Goal: Check status

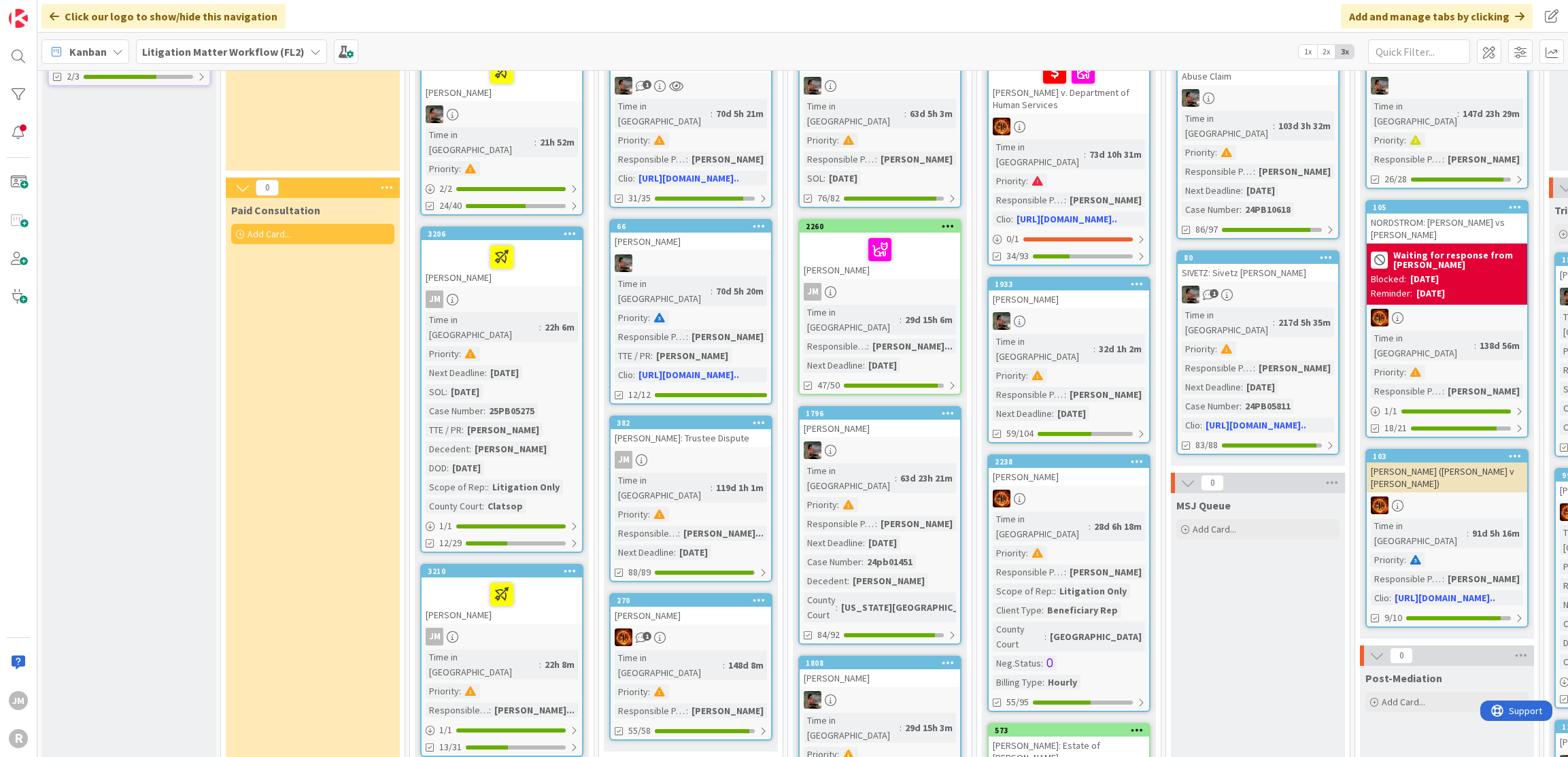
scroll to position [136, 0]
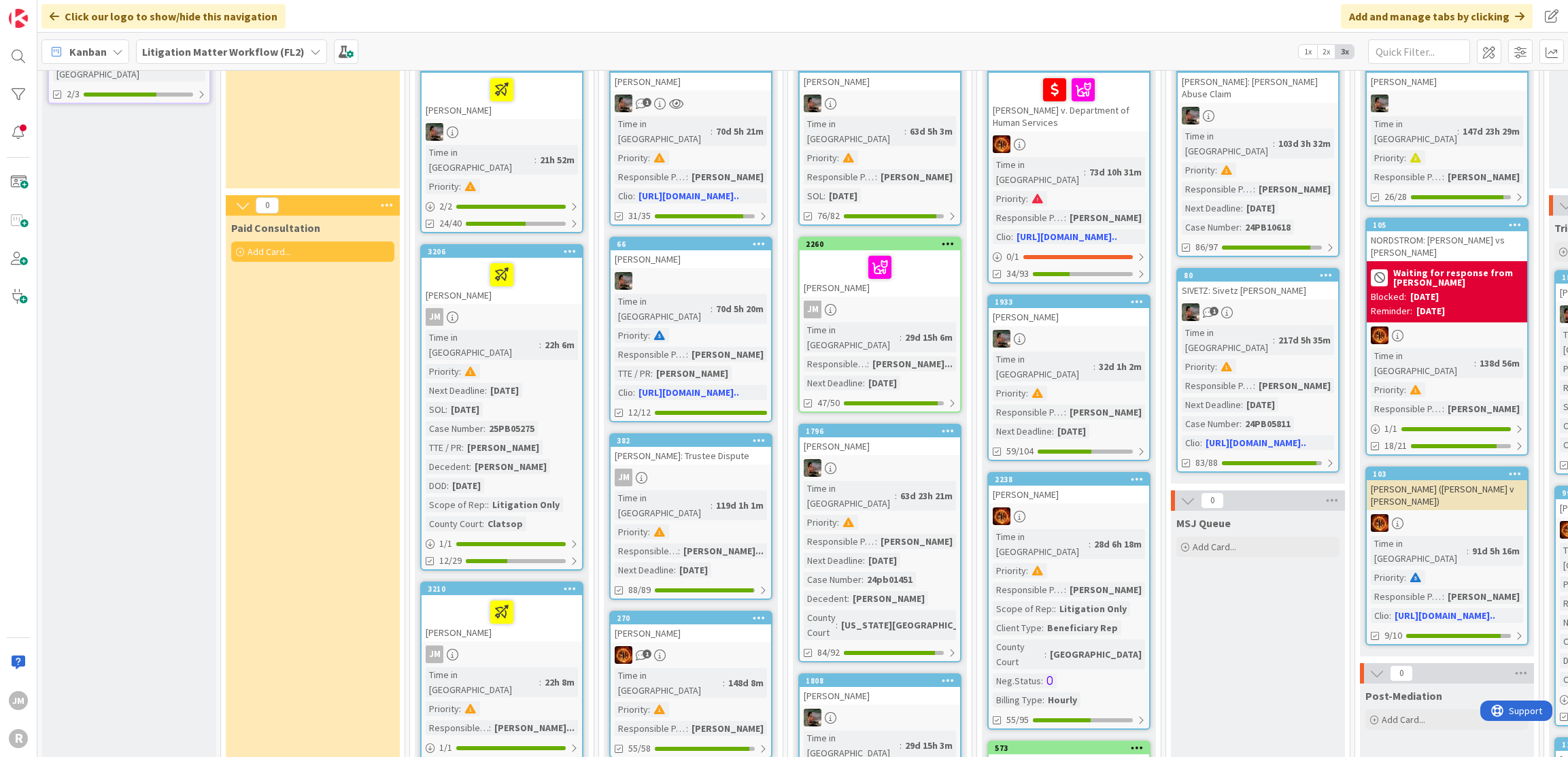
click at [560, 343] on div "Time in Column : 22h 6m Priority : Next Deadline : 10/23/2025 SOL : 10/23/2025 …" at bounding box center [501, 431] width 152 height 202
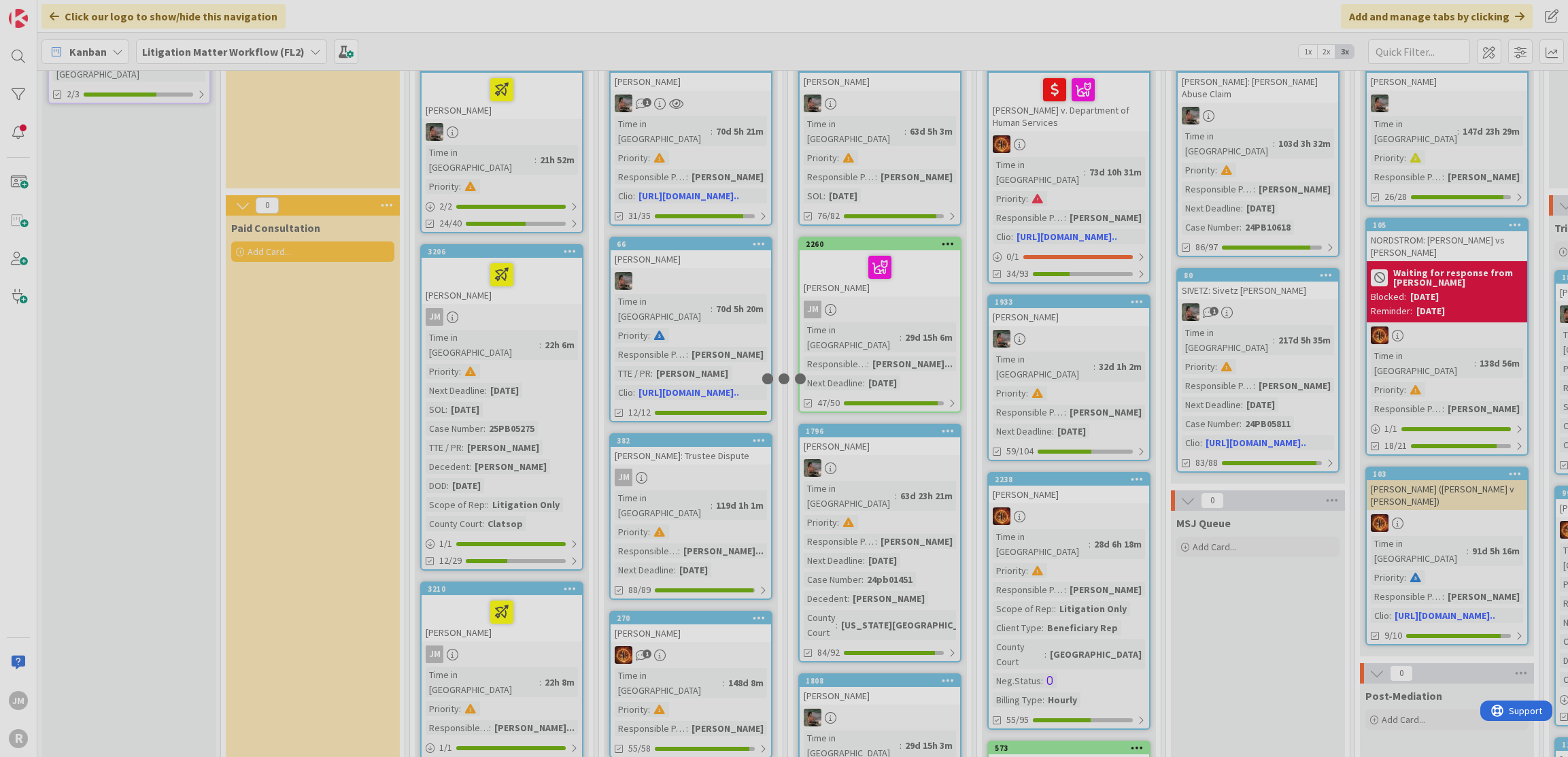
click at [560, 343] on div at bounding box center [784, 378] width 1568 height 757
